Goal: Transaction & Acquisition: Book appointment/travel/reservation

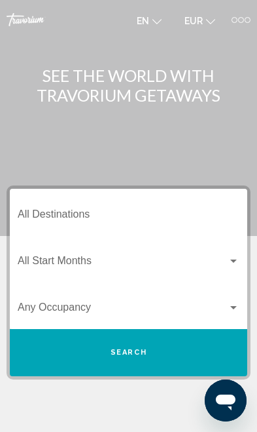
click at [243, 20] on div at bounding box center [241, 20] width 6 height 6
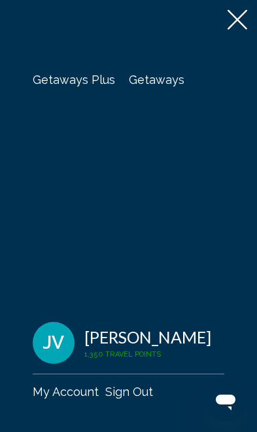
click at [164, 77] on span "Getaways" at bounding box center [157, 80] width 56 height 14
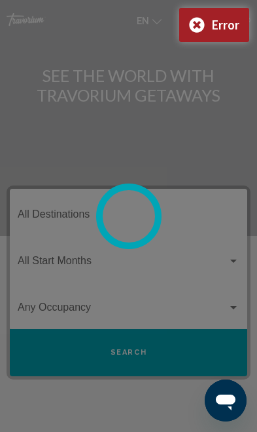
click at [128, 210] on circle at bounding box center [129, 216] width 59 height 59
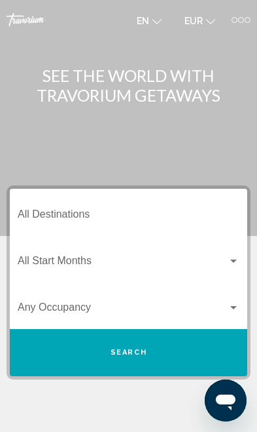
click at [236, 26] on div "en English Español Français Italiano Português русский EUR USD ($) MXN (Mex$) C…" at bounding box center [190, 19] width 121 height 21
click at [252, 17] on div "Getaways Plus Getaways en English Español Français Italiano Português русский E…" at bounding box center [128, 19] width 257 height 21
click at [240, 17] on div at bounding box center [241, 20] width 6 height 6
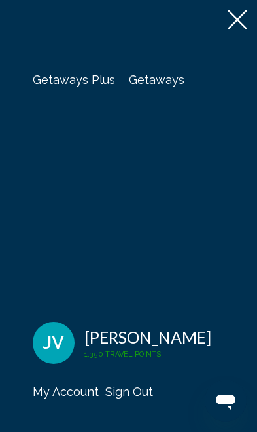
click at [156, 77] on span "Getaways" at bounding box center [157, 80] width 56 height 14
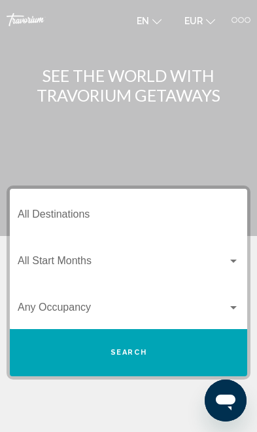
click at [142, 211] on input "Destination All Destinations" at bounding box center [129, 217] width 222 height 12
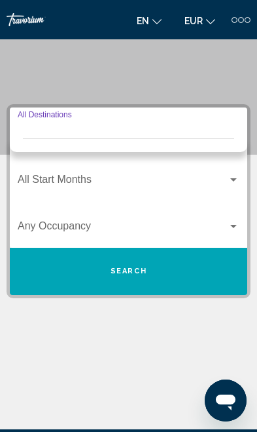
scroll to position [73, 0]
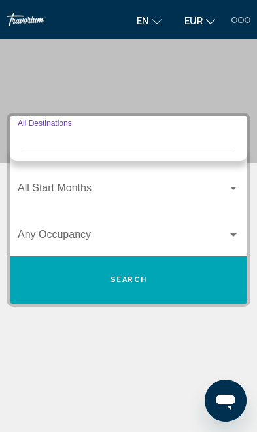
click at [236, 22] on div at bounding box center [241, 20] width 19 height 6
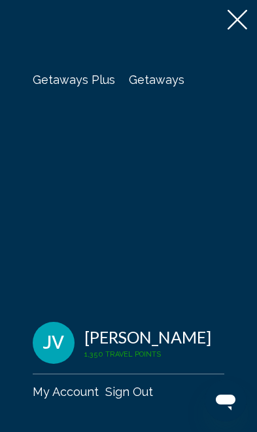
click at [155, 82] on span "Getaways" at bounding box center [157, 80] width 56 height 14
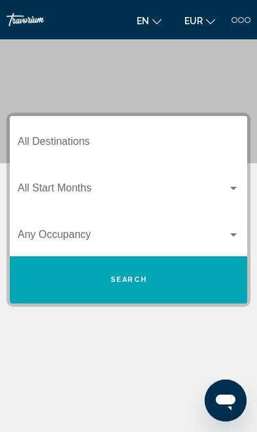
click at [159, 131] on div "Destination All Destinations" at bounding box center [129, 139] width 222 height 41
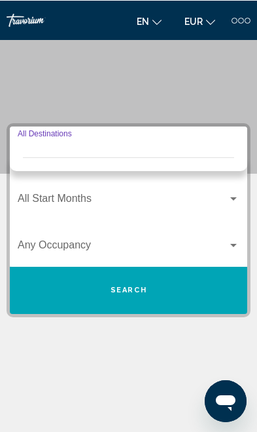
scroll to position [62, 0]
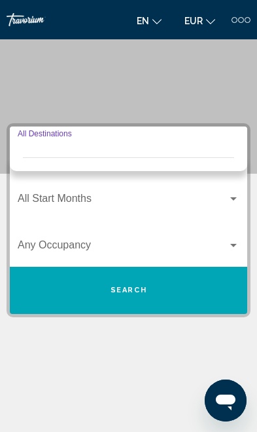
click at [28, 139] on div "Destination All Destinations" at bounding box center [129, 150] width 222 height 41
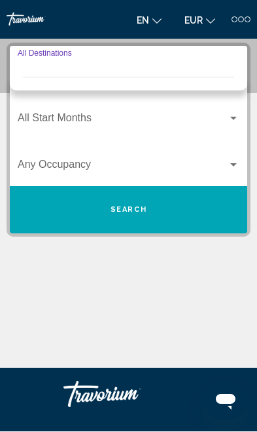
scroll to position [143, 0]
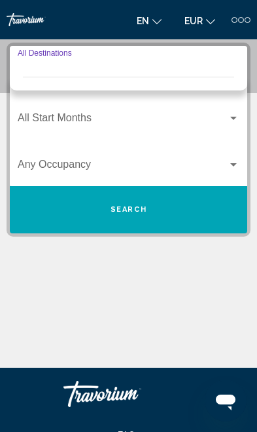
click at [184, 116] on span "Search widget" at bounding box center [123, 121] width 210 height 12
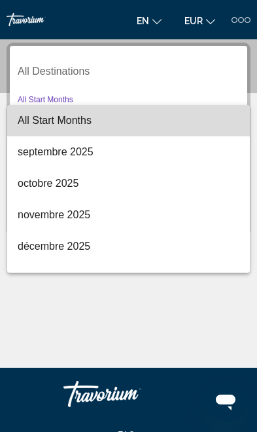
click at [158, 124] on span "All Start Months" at bounding box center [129, 120] width 222 height 31
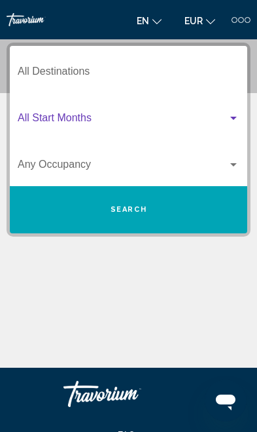
click at [162, 73] on input "Destination All Destinations" at bounding box center [129, 74] width 222 height 12
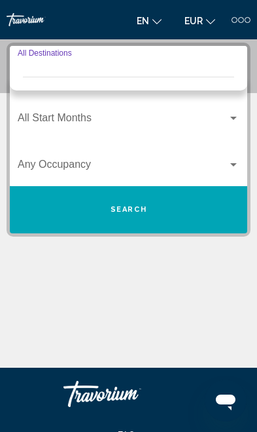
click at [172, 73] on input "Destination All Destinations" at bounding box center [129, 74] width 222 height 12
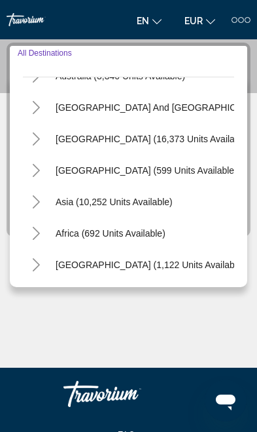
scroll to position [212, 0]
click at [40, 231] on icon "Toggle Africa (692 units available)" at bounding box center [36, 233] width 10 height 13
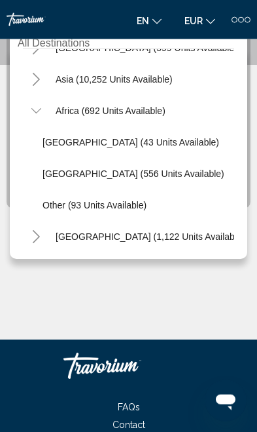
scroll to position [172, 0]
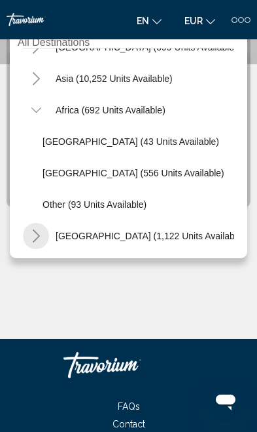
click at [40, 238] on icon "Toggle Middle East (1,122 units available)" at bounding box center [36, 235] width 10 height 13
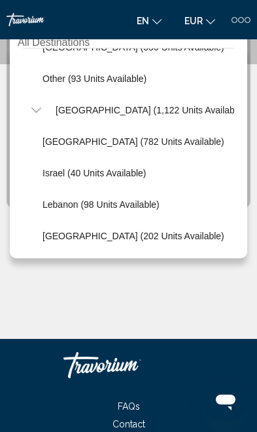
scroll to position [432, 0]
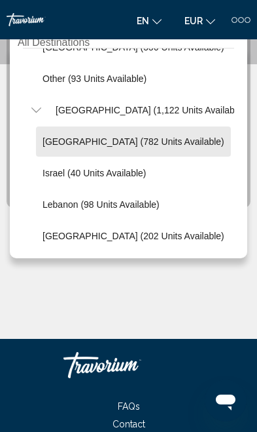
click at [137, 141] on span "[GEOGRAPHIC_DATA] (782 units available)" at bounding box center [134, 141] width 182 height 10
type input "**********"
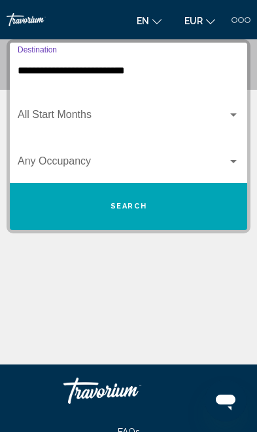
scroll to position [143, 0]
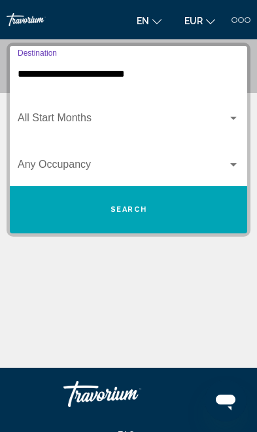
click at [146, 209] on span "Search" at bounding box center [129, 209] width 37 height 9
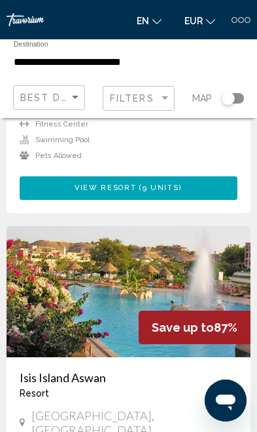
scroll to position [1147, 0]
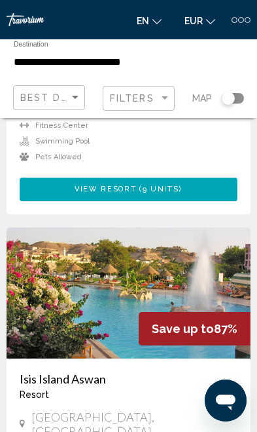
click at [208, 236] on img "Main content" at bounding box center [129, 292] width 244 height 131
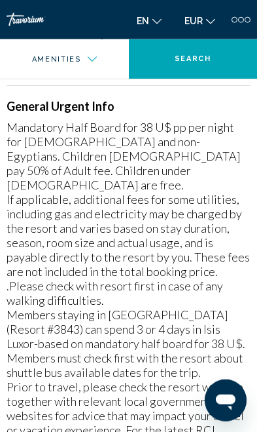
scroll to position [1658, 0]
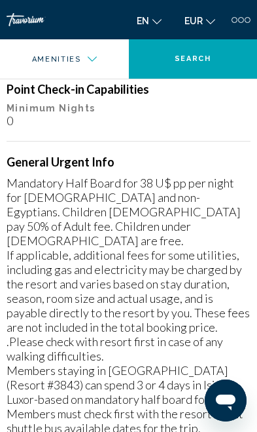
click at [19, 176] on div "Mandatory Half Board for 38 U$ pp per night for [DEMOGRAPHIC_DATA] and non-Egyp…" at bounding box center [129, 349] width 244 height 346
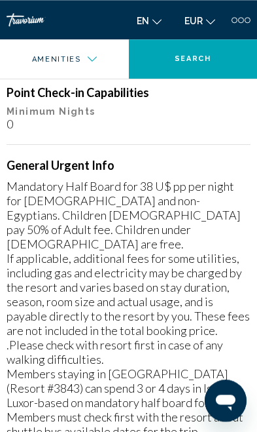
scroll to position [1654, 0]
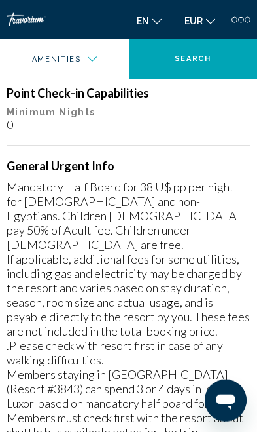
click at [39, 180] on div "Mandatory Half Board for 38 U$ pp per night for [DEMOGRAPHIC_DATA] and non-Egyp…" at bounding box center [129, 353] width 244 height 346
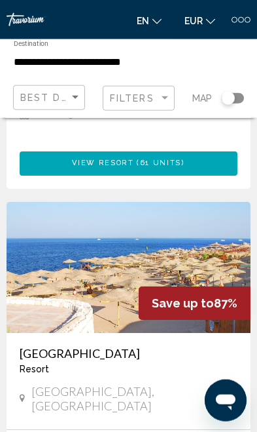
scroll to position [1589, 0]
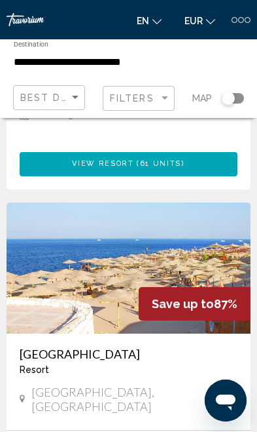
click at [185, 297] on span "Save up to" at bounding box center [183, 304] width 62 height 14
click at [92, 347] on h3 "[GEOGRAPHIC_DATA]" at bounding box center [129, 354] width 218 height 14
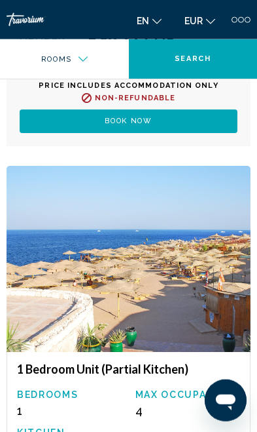
scroll to position [2638, 0]
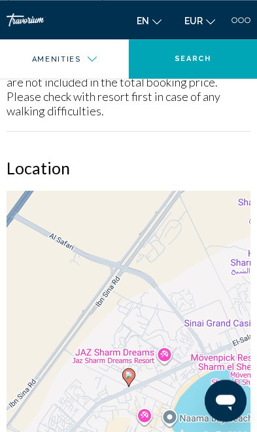
scroll to position [1424, 0]
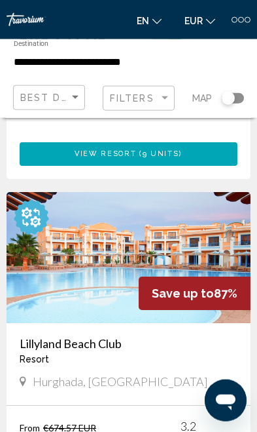
scroll to position [2017, 0]
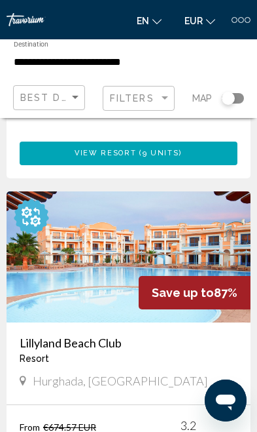
click at [107, 335] on h3 "Lillyland Beach Club" at bounding box center [129, 342] width 218 height 14
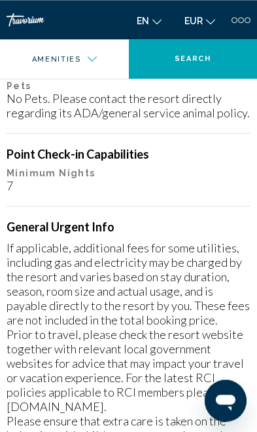
scroll to position [1467, 0]
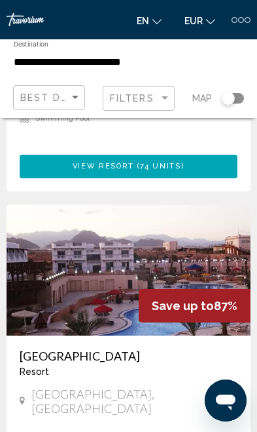
scroll to position [2389, 0]
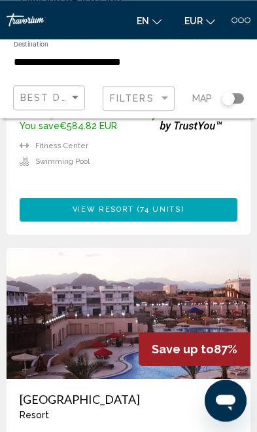
click at [218, 248] on img "Main content" at bounding box center [129, 313] width 244 height 131
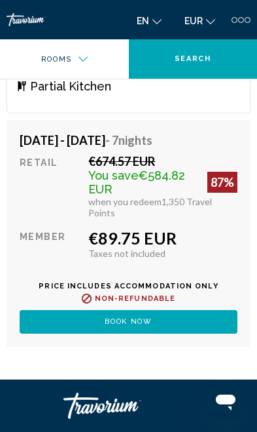
scroll to position [1944, 0]
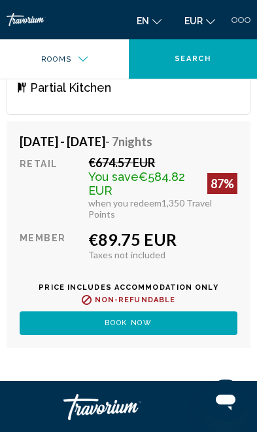
click at [169, 313] on button "Book now" at bounding box center [129, 323] width 218 height 24
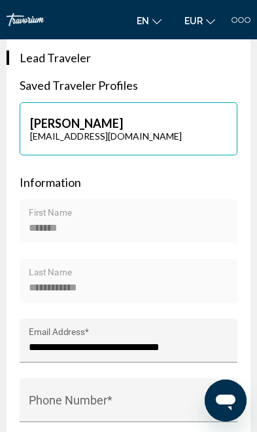
scroll to position [698, 0]
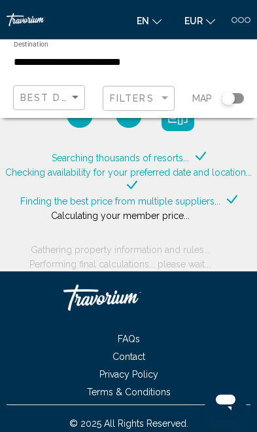
click at [18, 73] on div "**********" at bounding box center [88, 59] width 149 height 37
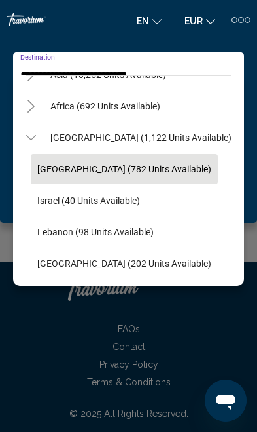
scroll to position [338, 9]
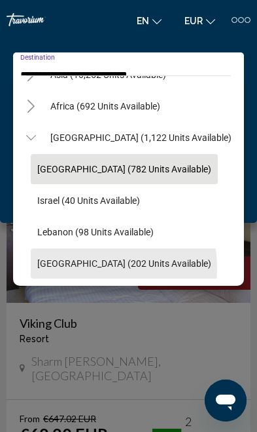
click at [59, 269] on button "[GEOGRAPHIC_DATA] (202 units available)" at bounding box center [124, 263] width 187 height 30
type input "**********"
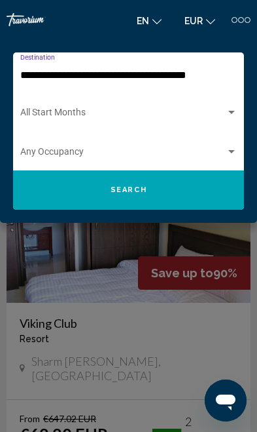
click at [45, 203] on button "Search" at bounding box center [128, 189] width 231 height 39
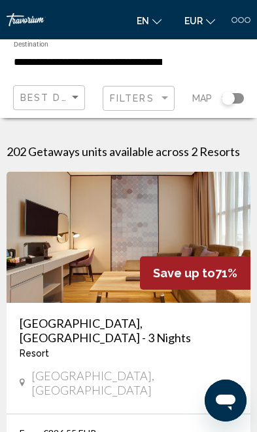
click at [58, 245] on img "Main content" at bounding box center [129, 237] width 244 height 131
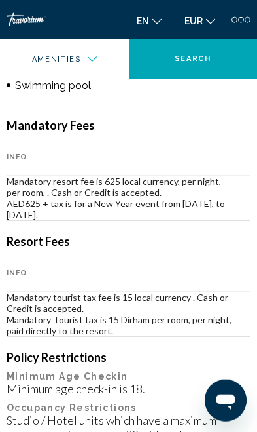
scroll to position [1059, 0]
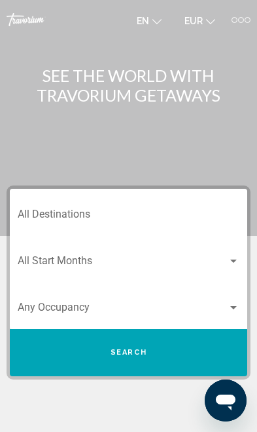
click at [49, 219] on input "Destination All Destinations" at bounding box center [129, 217] width 222 height 12
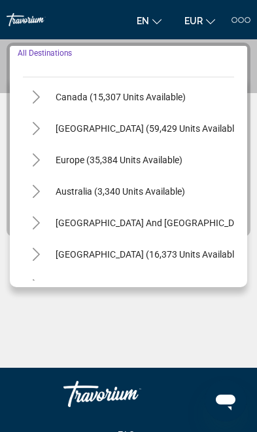
scroll to position [98, 0]
click at [29, 161] on button "Toggle Europe (35,384 units available)" at bounding box center [36, 159] width 26 height 26
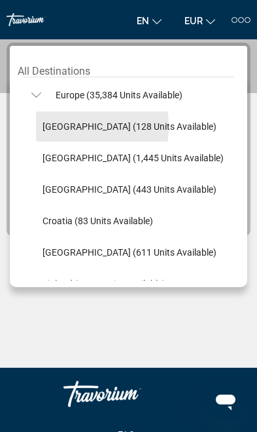
scroll to position [164, 0]
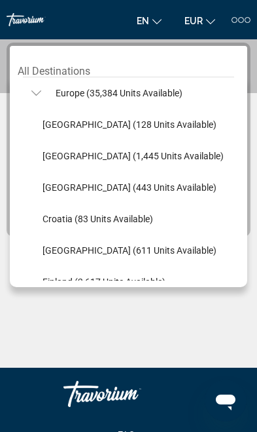
click at [52, 194] on button "[GEOGRAPHIC_DATA] (443 units available)" at bounding box center [129, 187] width 187 height 30
type input "**********"
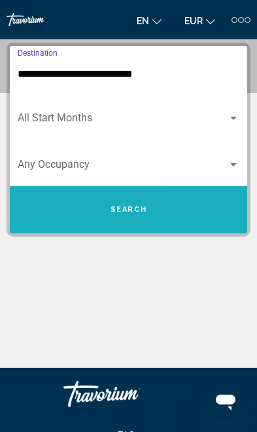
click at [45, 216] on button "Search" at bounding box center [129, 209] width 238 height 47
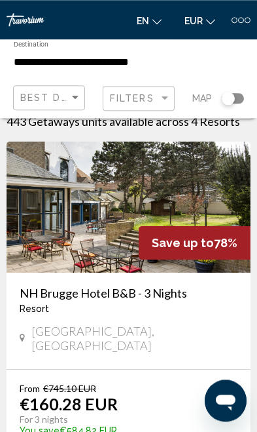
scroll to position [52, 0]
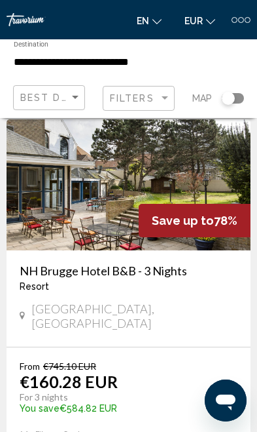
click at [206, 185] on img "Main content" at bounding box center [129, 184] width 244 height 131
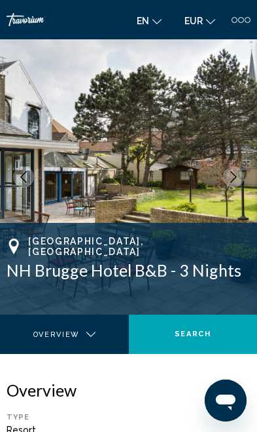
click at [229, 174] on icon "Next image" at bounding box center [234, 177] width 12 height 12
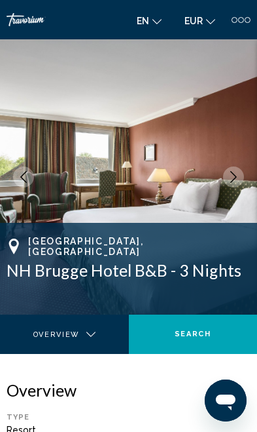
click at [227, 176] on button "Next image" at bounding box center [233, 176] width 21 height 21
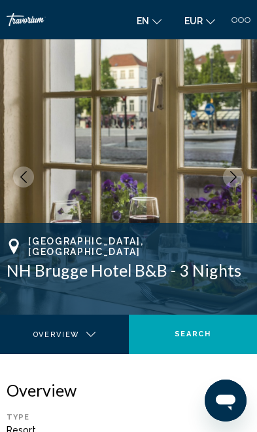
click at [229, 175] on icon "Next image" at bounding box center [234, 177] width 12 height 12
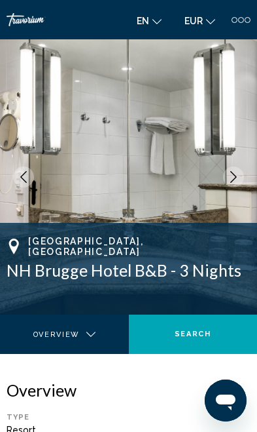
click at [223, 181] on img "Main content" at bounding box center [128, 176] width 257 height 275
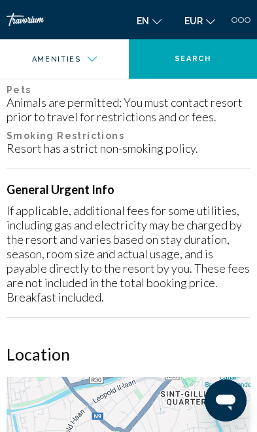
scroll to position [1072, 0]
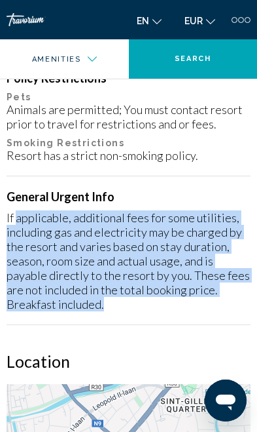
click at [24, 199] on div "General Urgent Info If applicable, additional fees for some utilities, includin…" at bounding box center [129, 250] width 244 height 122
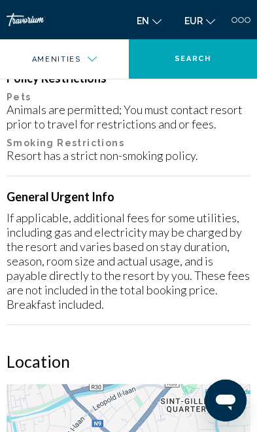
click at [10, 212] on div "If applicable, additional fees for some utilities, including gas and electricit…" at bounding box center [129, 260] width 244 height 101
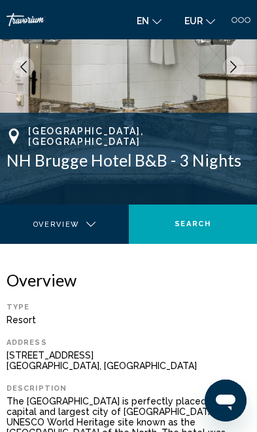
scroll to position [0, 0]
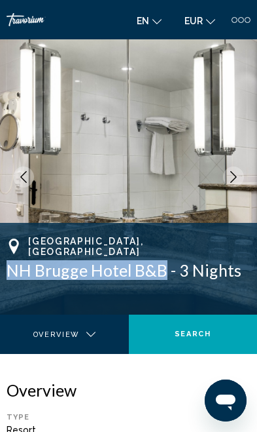
copy h1 "NH Brugge Hotel B&B"
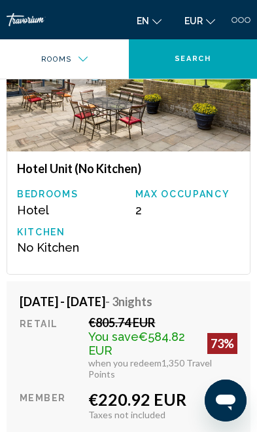
scroll to position [1923, 0]
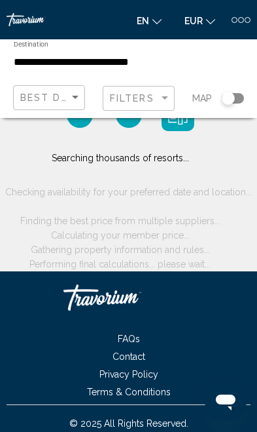
click at [35, 56] on input "**********" at bounding box center [88, 62] width 149 height 12
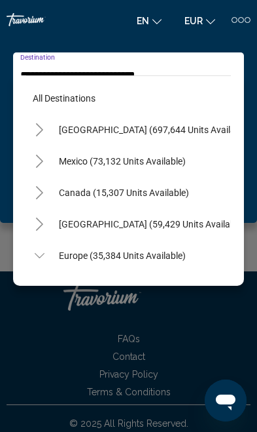
scroll to position [172, 0]
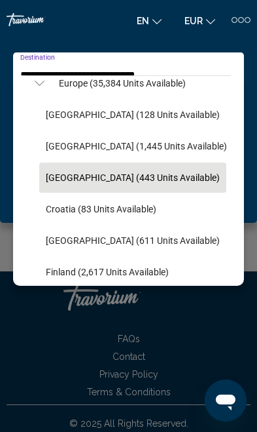
click at [63, 211] on span "Croatia (83 units available)" at bounding box center [101, 209] width 111 height 10
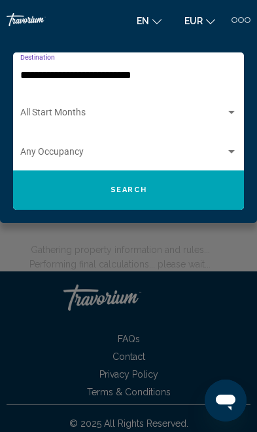
click at [55, 209] on button "Search" at bounding box center [128, 189] width 231 height 39
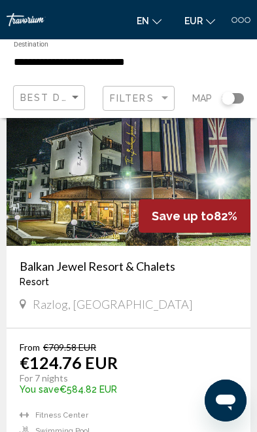
scroll to position [62, 0]
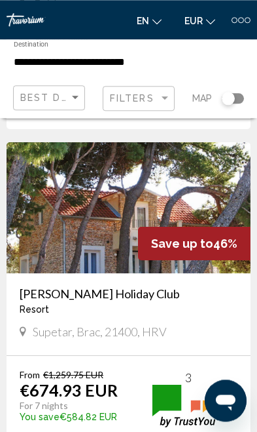
click at [31, 67] on input "**********" at bounding box center [88, 62] width 149 height 12
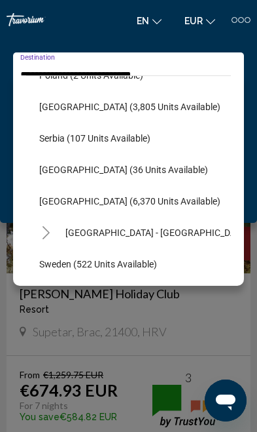
scroll to position [620, 7]
click at [168, 235] on span "[GEOGRAPHIC_DATA] - [GEOGRAPHIC_DATA] (2,462 units available)" at bounding box center [203, 232] width 276 height 10
type input "**********"
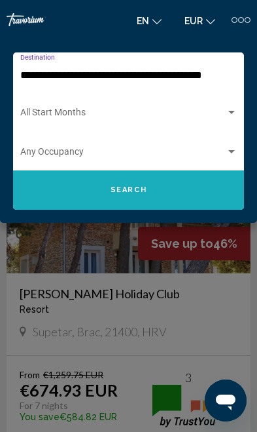
click at [195, 194] on button "Search" at bounding box center [128, 189] width 231 height 39
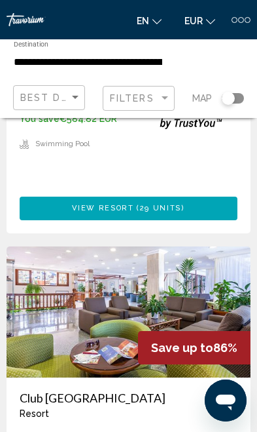
scroll to position [2484, 0]
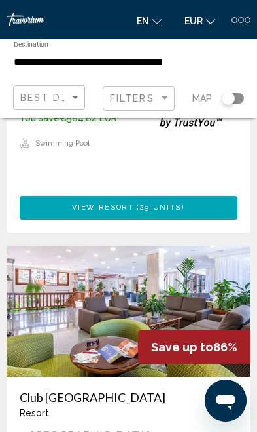
click at [200, 246] on img "Main content" at bounding box center [129, 311] width 244 height 131
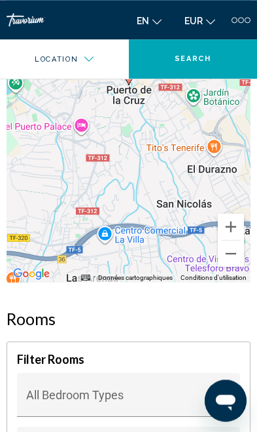
scroll to position [1975, 0]
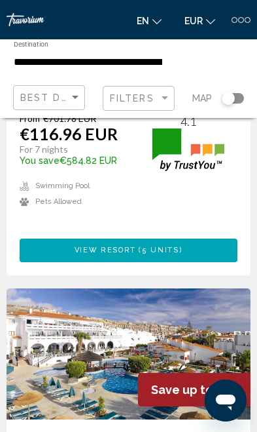
scroll to position [3276, 0]
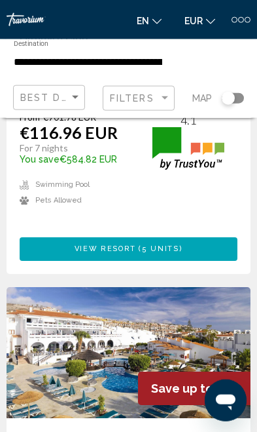
click at [219, 371] on div "Save up to 83%" at bounding box center [194, 387] width 113 height 33
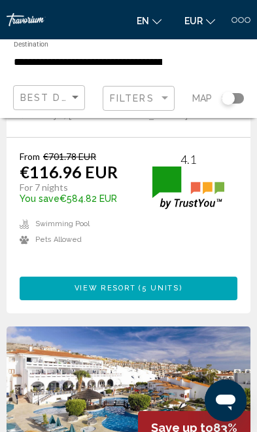
scroll to position [3228, 0]
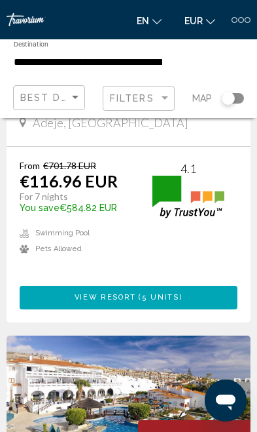
click at [211, 335] on img "Main content" at bounding box center [129, 400] width 244 height 131
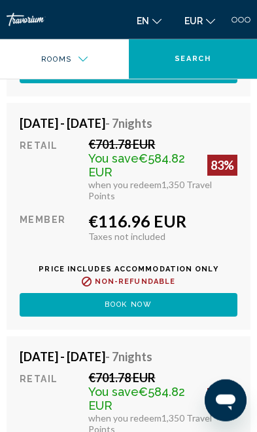
scroll to position [2843, 0]
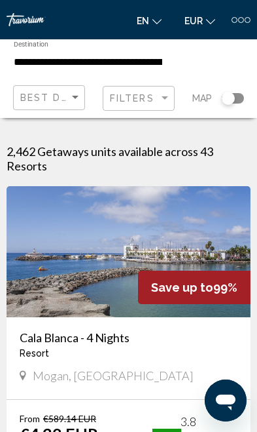
click at [31, 64] on input "**********" at bounding box center [88, 62] width 149 height 12
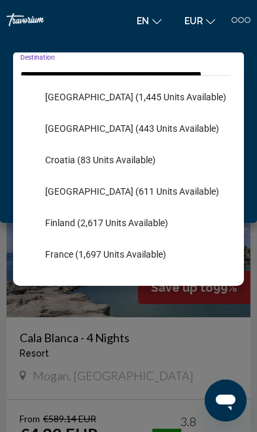
scroll to position [223, 1]
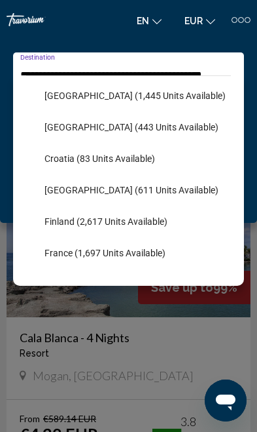
click at [81, 224] on span "Finland (2,617 units available)" at bounding box center [106, 221] width 123 height 10
type input "**********"
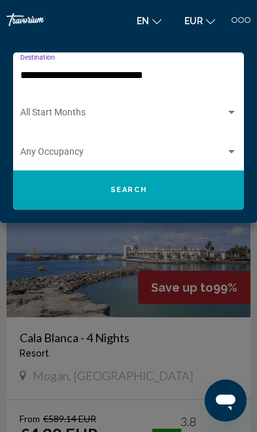
click at [69, 199] on button "Search" at bounding box center [128, 189] width 231 height 39
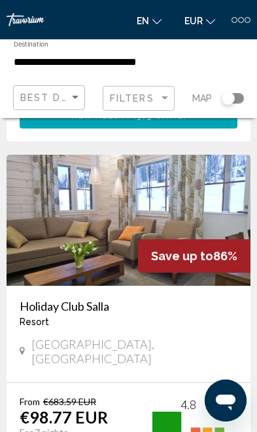
scroll to position [1253, 0]
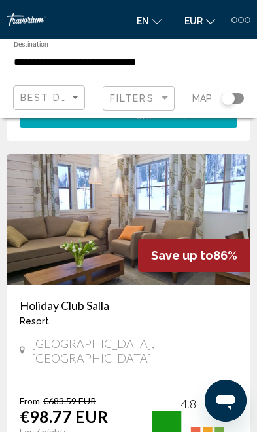
click at [66, 223] on img "Main content" at bounding box center [129, 219] width 244 height 131
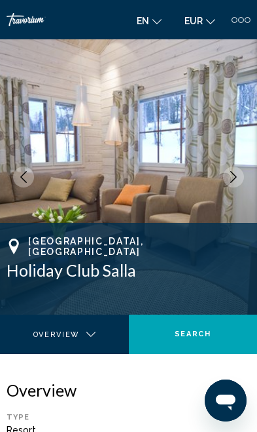
click at [227, 177] on button "Next image" at bounding box center [233, 176] width 21 height 21
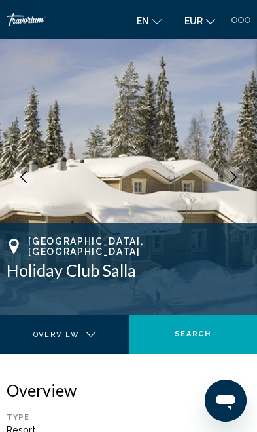
click at [233, 187] on button "Next image" at bounding box center [233, 176] width 21 height 21
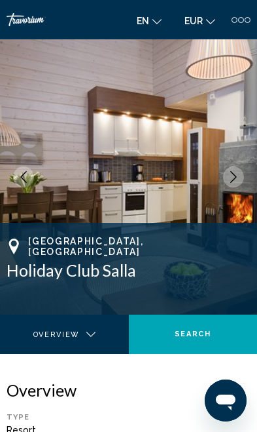
click at [231, 186] on button "Next image" at bounding box center [233, 176] width 21 height 21
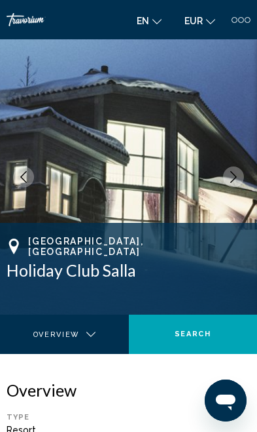
click at [239, 185] on button "Next image" at bounding box center [233, 176] width 21 height 21
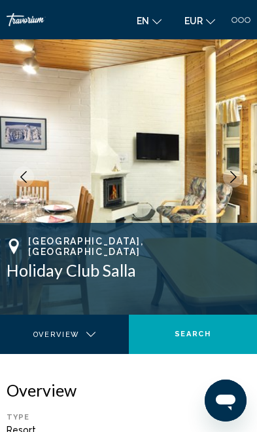
click at [240, 185] on img "Main content" at bounding box center [128, 176] width 257 height 275
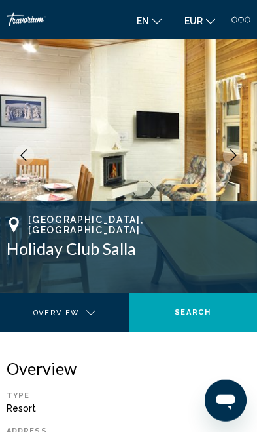
scroll to position [22, 0]
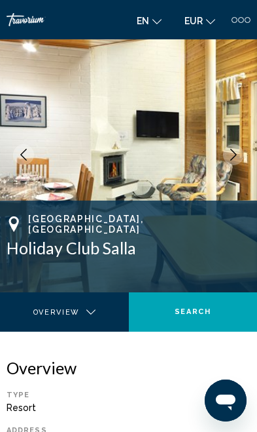
click at [235, 161] on button "Next image" at bounding box center [233, 154] width 21 height 21
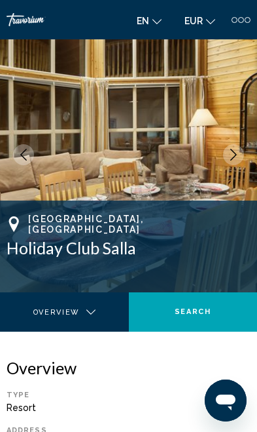
click at [225, 164] on img "Main content" at bounding box center [128, 154] width 257 height 275
click at [233, 158] on icon "Next image" at bounding box center [234, 155] width 12 height 12
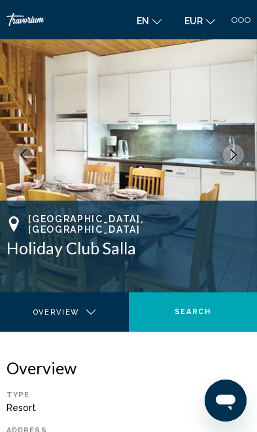
click at [231, 158] on icon "Next image" at bounding box center [234, 155] width 12 height 12
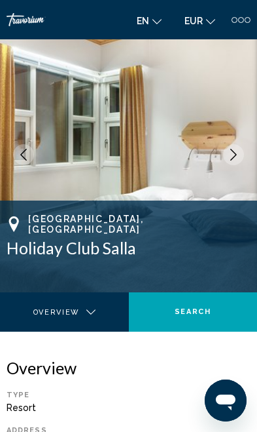
click at [232, 158] on icon "Next image" at bounding box center [234, 155] width 12 height 12
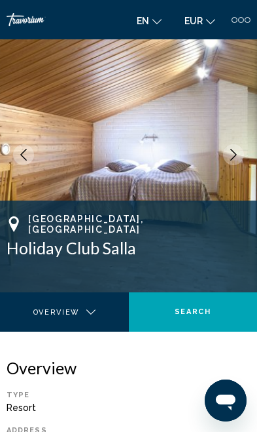
click at [236, 156] on icon "Next image" at bounding box center [234, 155] width 7 height 12
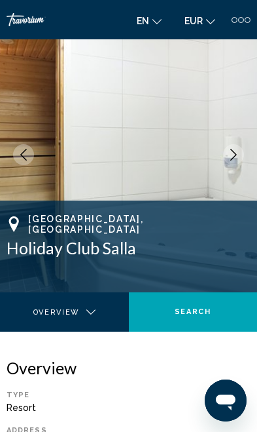
click at [233, 157] on icon "Next image" at bounding box center [234, 155] width 12 height 12
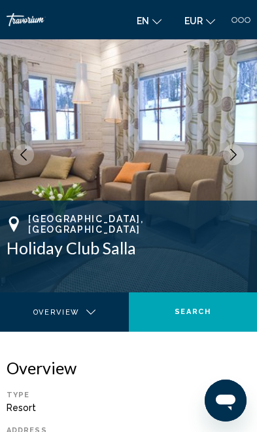
click at [26, 168] on img "Main content" at bounding box center [128, 154] width 257 height 275
click at [25, 162] on button "Previous image" at bounding box center [23, 154] width 21 height 21
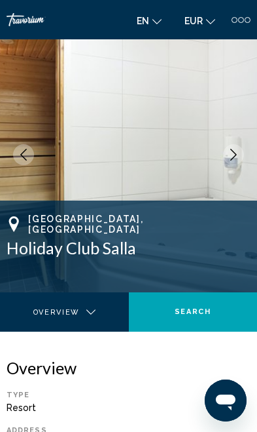
click at [229, 167] on img "Main content" at bounding box center [128, 154] width 257 height 275
click at [230, 162] on button "Next image" at bounding box center [233, 154] width 21 height 21
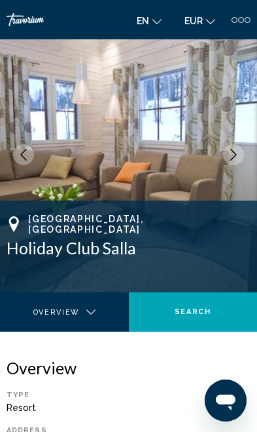
click at [235, 156] on icon "Next image" at bounding box center [234, 155] width 7 height 12
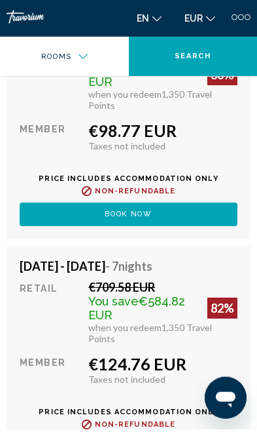
scroll to position [2694, 0]
